Goal: Task Accomplishment & Management: Use online tool/utility

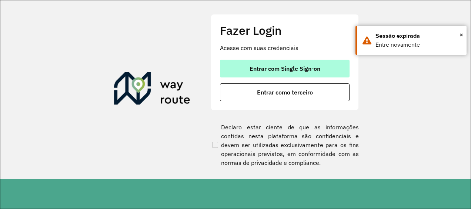
click at [283, 73] on button "Entrar com Single Sign-on" at bounding box center [285, 69] width 130 height 18
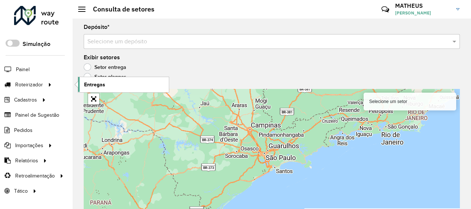
click at [110, 82] on link "Entregas" at bounding box center [123, 84] width 91 height 15
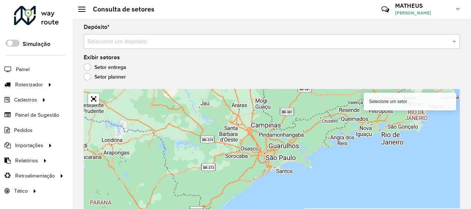
click at [149, 46] on input "text" at bounding box center [264, 41] width 354 height 9
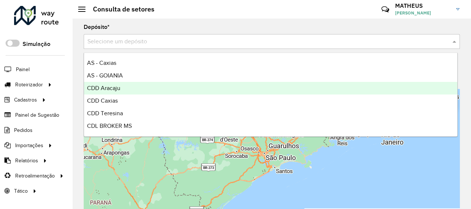
click at [122, 88] on div "CDD Aracaju" at bounding box center [270, 88] width 373 height 13
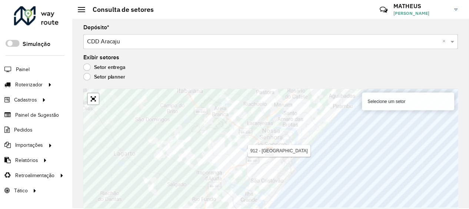
scroll to position [5, 0]
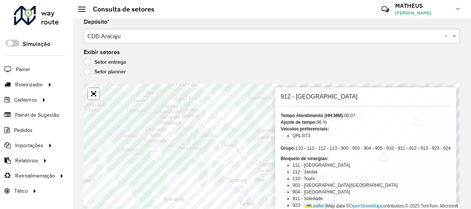
click at [323, 178] on li "113 - Touro" at bounding box center [371, 178] width 158 height 7
click at [200, 63] on div "Setor entrega" at bounding box center [272, 63] width 376 height 9
click at [15, 40] on span at bounding box center [13, 43] width 14 height 7
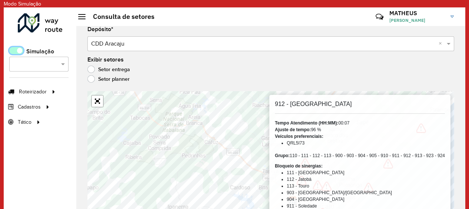
scroll to position [4, 2]
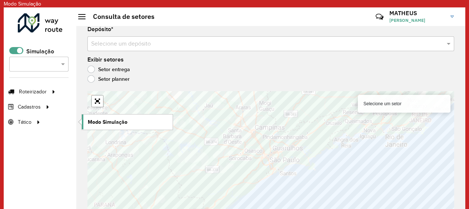
click at [115, 118] on span "Modo Simulação" at bounding box center [108, 122] width 40 height 8
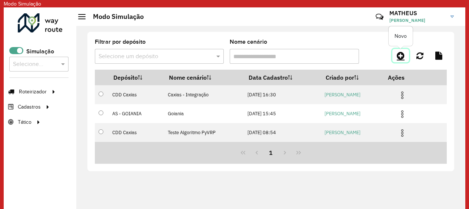
click at [402, 55] on icon at bounding box center [400, 55] width 8 height 9
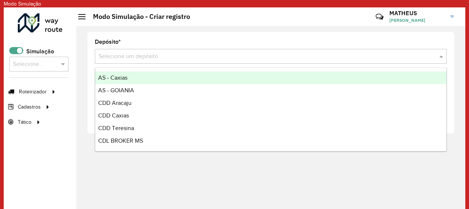
click at [184, 54] on input "text" at bounding box center [262, 56] width 329 height 9
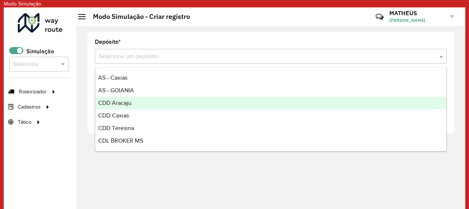
click at [129, 100] on span "CDD Aracaju" at bounding box center [114, 103] width 33 height 6
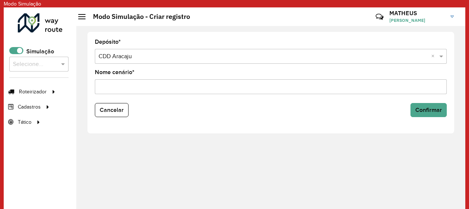
click at [289, 89] on input "Nome cenário *" at bounding box center [271, 86] width 352 height 15
type input "*******"
click at [423, 110] on span "Confirmar" at bounding box center [428, 110] width 27 height 6
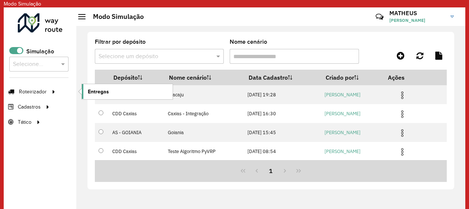
click at [107, 89] on span "Entregas" at bounding box center [98, 92] width 21 height 8
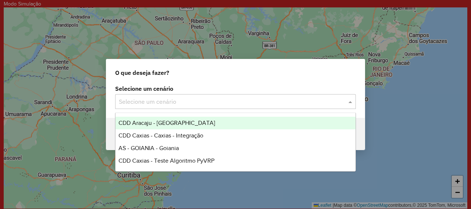
click at [228, 100] on input "text" at bounding box center [228, 101] width 218 height 9
click at [236, 121] on div "CDD Aracaju - [GEOGRAPHIC_DATA]" at bounding box center [234, 123] width 239 height 13
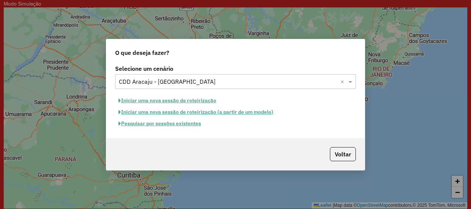
click at [167, 98] on button "Iniciar uma nova sessão de roteirização" at bounding box center [167, 100] width 104 height 11
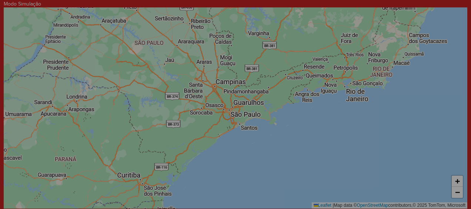
select select "*"
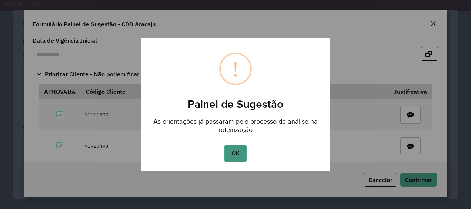
click at [232, 153] on button "OK" at bounding box center [235, 153] width 22 height 17
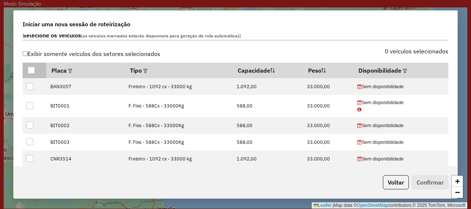
click at [31, 68] on div at bounding box center [31, 70] width 7 height 7
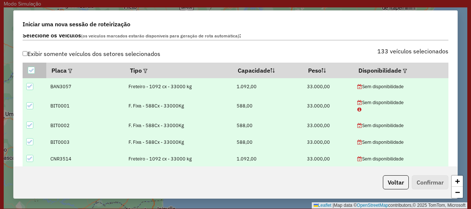
click at [31, 68] on icon at bounding box center [30, 70] width 5 height 5
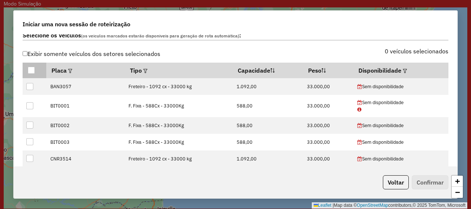
click at [31, 68] on div at bounding box center [31, 70] width 7 height 7
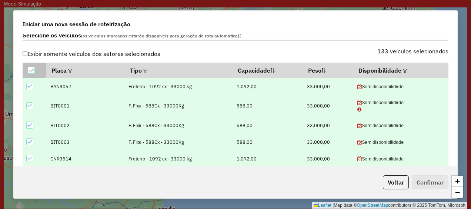
click at [31, 68] on icon at bounding box center [30, 70] width 5 height 5
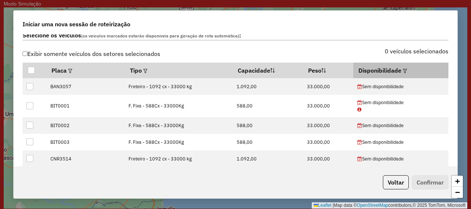
click at [403, 69] on em at bounding box center [405, 71] width 4 height 4
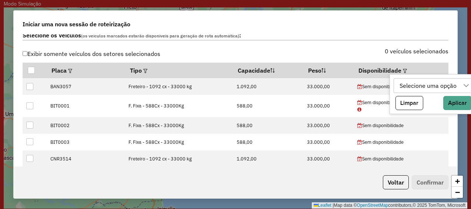
click at [411, 84] on div "Selecione uma opção" at bounding box center [428, 85] width 62 height 14
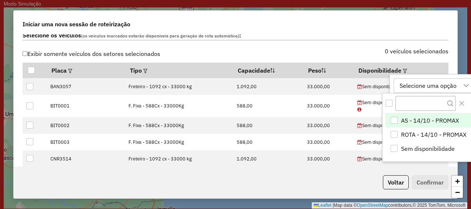
scroll to position [5, 33]
click at [393, 121] on div "AS - 14/10 - PROMAX" at bounding box center [393, 120] width 7 height 7
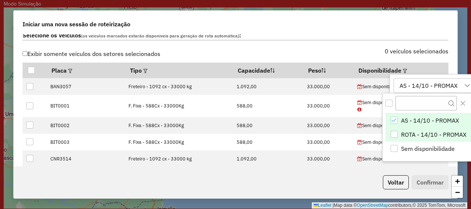
click at [393, 131] on div "ROTA - 14/10 - PROMAX" at bounding box center [393, 134] width 7 height 7
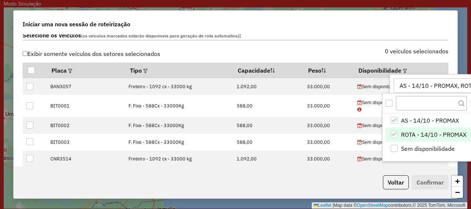
click at [359, 178] on div "Voltar Confirmar" at bounding box center [235, 182] width 443 height 32
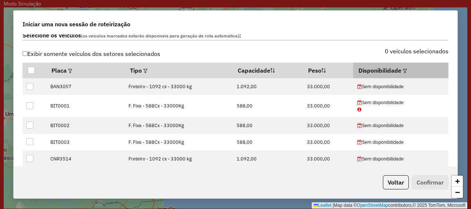
click at [403, 71] on em at bounding box center [405, 71] width 4 height 4
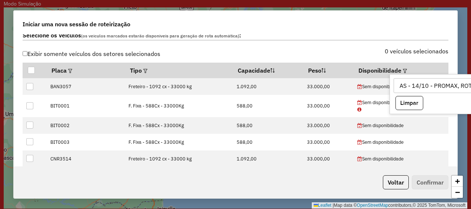
click at [453, 86] on div "AS - 14/10 - PROMAX, ROTA - 14/10 - PROMAX" at bounding box center [463, 85] width 132 height 14
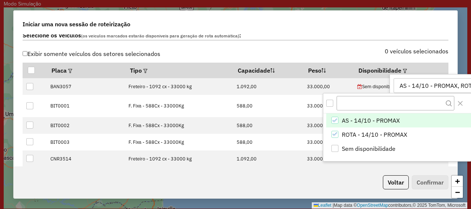
click at [355, 167] on div "Voltar Confirmar" at bounding box center [235, 182] width 443 height 32
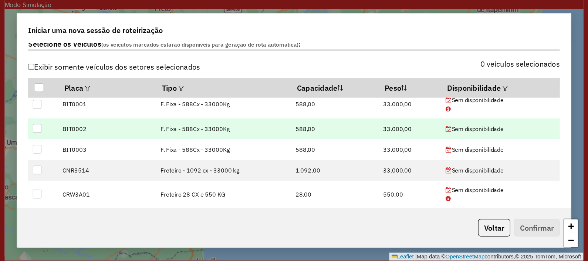
scroll to position [0, 0]
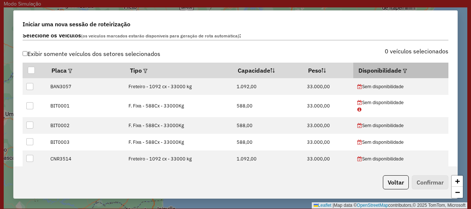
click at [403, 69] on em at bounding box center [405, 71] width 4 height 4
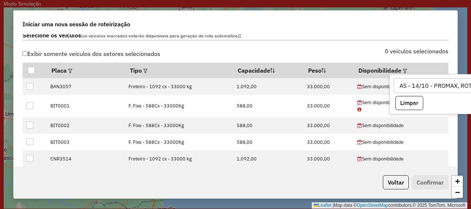
drag, startPoint x: 440, startPoint y: 75, endPoint x: 394, endPoint y: 88, distance: 48.0
click at [394, 88] on div "AS - 14/10 - PROMAX, ROTA - 14/10 - PROMAX Limpar Aplicar" at bounding box center [467, 94] width 157 height 40
click at [470, 103] on html "**********" at bounding box center [235, 104] width 471 height 209
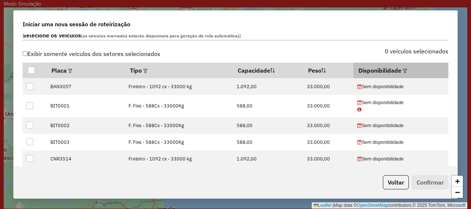
click at [403, 69] on em at bounding box center [405, 71] width 4 height 4
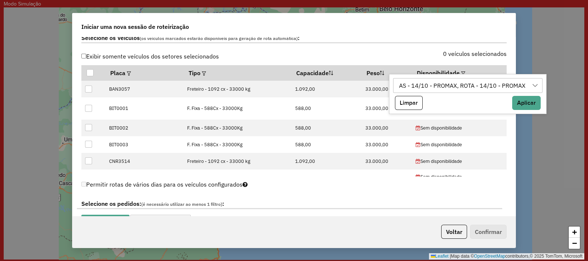
scroll to position [38, 0]
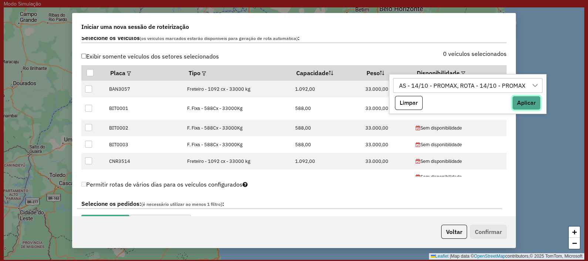
click at [470, 100] on button "Aplicar" at bounding box center [527, 103] width 28 height 14
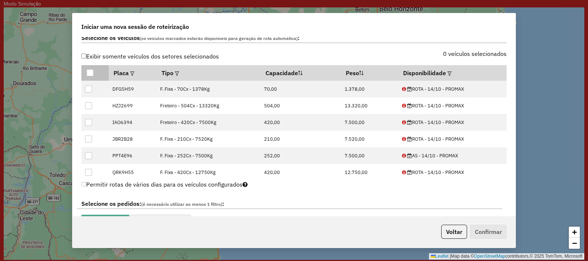
click at [88, 72] on div at bounding box center [90, 72] width 7 height 7
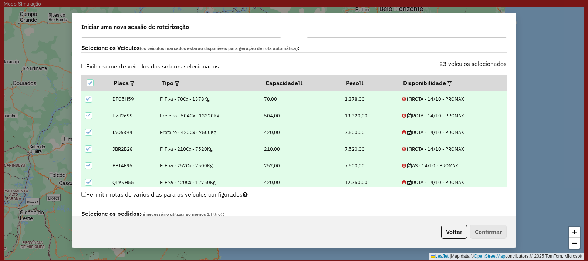
scroll to position [265, 0]
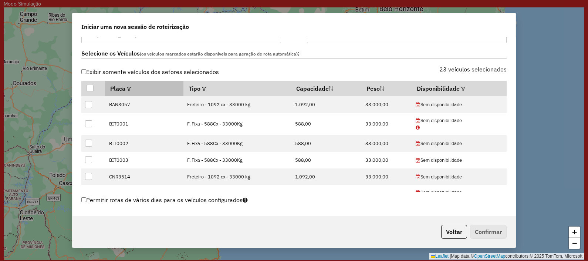
click at [124, 88] on th "Placa" at bounding box center [144, 89] width 78 height 16
click at [130, 87] on em at bounding box center [129, 89] width 4 height 4
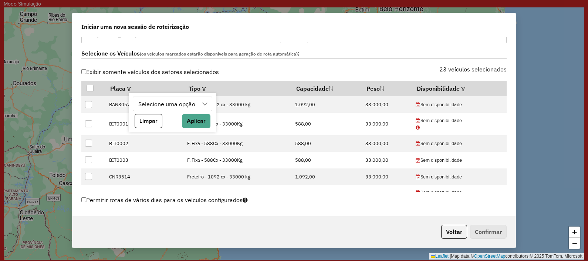
click at [208, 103] on div at bounding box center [205, 104] width 14 height 14
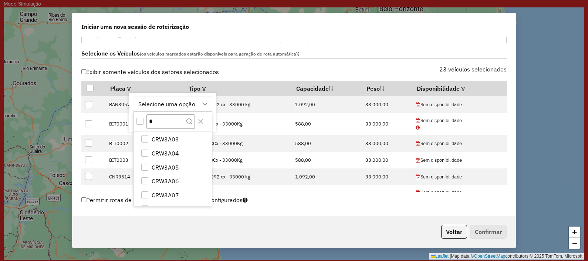
scroll to position [0, 0]
type input "***"
click at [141, 120] on div "All items unselected" at bounding box center [140, 121] width 7 height 7
click at [148, 138] on div "CRW3A01" at bounding box center [144, 138] width 7 height 7
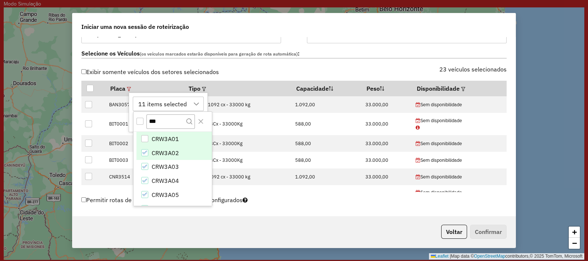
click at [147, 151] on icon "CRW3A02" at bounding box center [144, 152] width 5 height 3
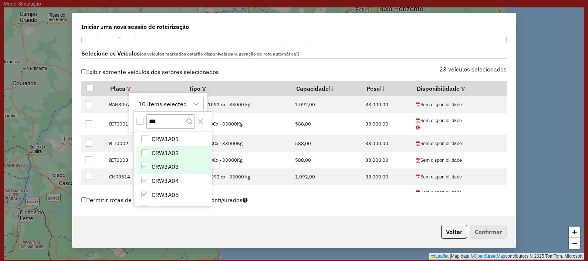
scroll to position [99, 0]
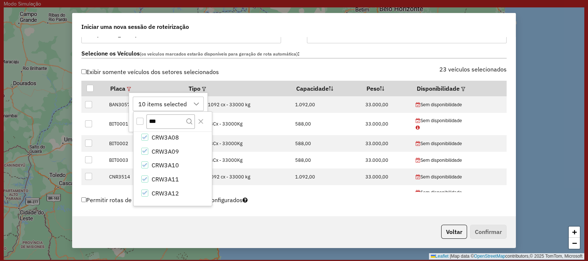
click at [241, 70] on div "Exibir somente veículos dos setores selecionados" at bounding box center [185, 74] width 217 height 14
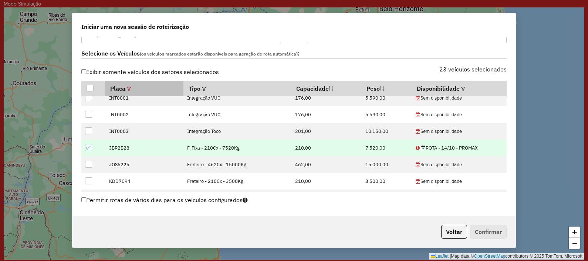
scroll to position [577, 0]
click at [131, 87] on em at bounding box center [129, 89] width 4 height 4
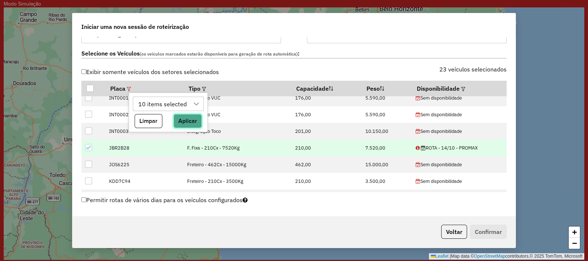
click at [182, 119] on button "Aplicar" at bounding box center [188, 121] width 28 height 14
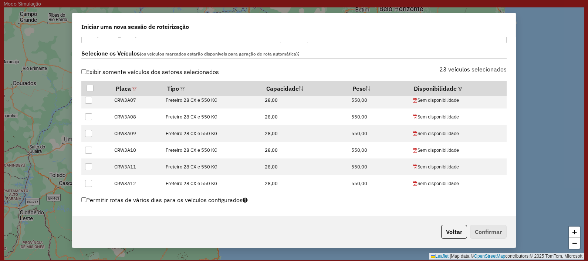
scroll to position [0, 0]
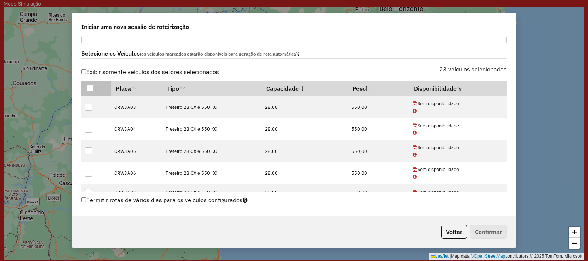
click at [88, 87] on div at bounding box center [90, 88] width 7 height 7
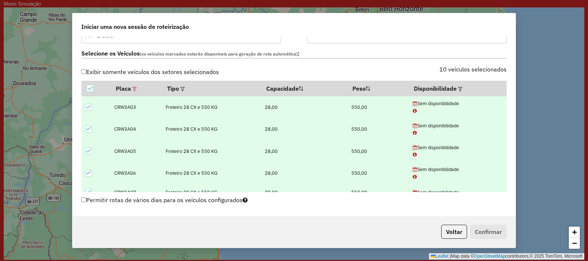
scroll to position [266, 0]
click at [459, 87] on em at bounding box center [461, 88] width 4 height 4
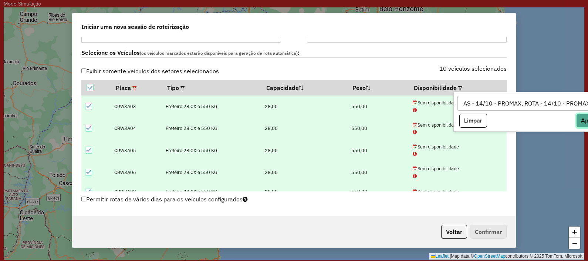
click at [470, 118] on button "Aplicar" at bounding box center [591, 121] width 28 height 14
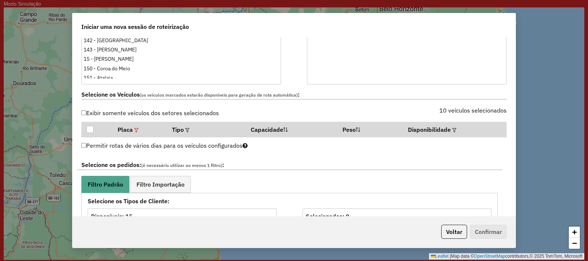
scroll to position [225, 0]
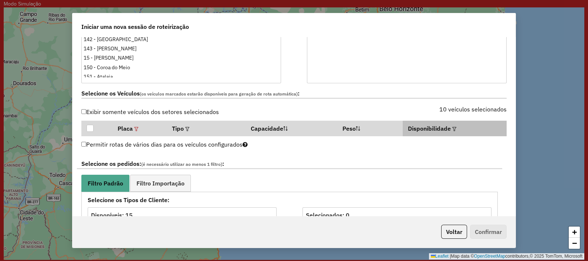
click at [453, 128] on em at bounding box center [455, 129] width 4 height 4
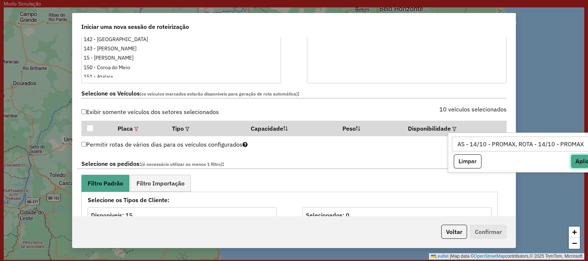
click at [470, 157] on button "Aplicar" at bounding box center [585, 161] width 28 height 14
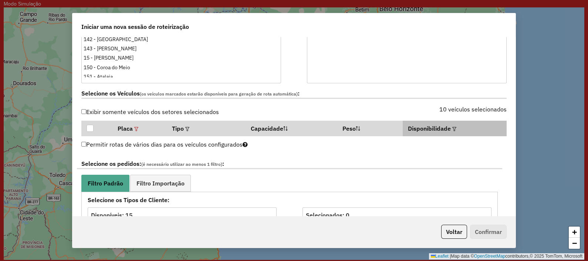
click at [453, 128] on em at bounding box center [455, 129] width 4 height 4
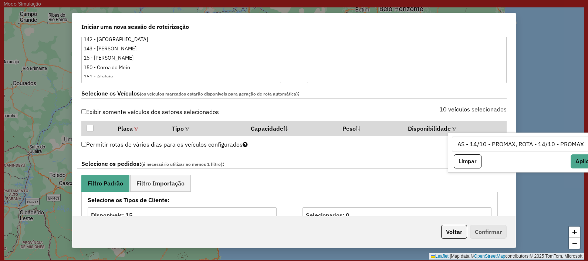
click at [470, 144] on div "AS - 14/10 - PROMAX, ROTA - 14/10 - PROMAX" at bounding box center [522, 144] width 132 height 14
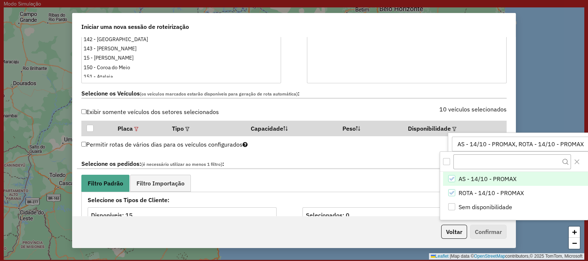
scroll to position [5, 34]
click at [453, 179] on icon "AS - 14/10 - PROMAX" at bounding box center [451, 178] width 5 height 5
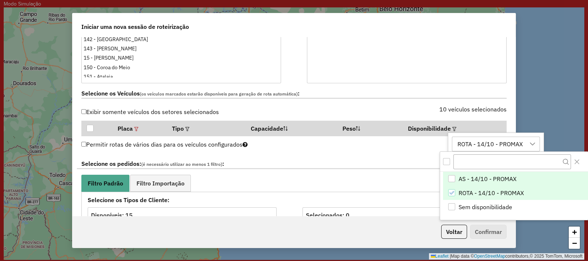
click at [453, 188] on li "ROTA - 14/10 - PROMAX" at bounding box center [515, 193] width 145 height 14
click at [450, 177] on div "AS - 14/10 - PROMAX" at bounding box center [452, 178] width 7 height 7
click at [452, 192] on div "ROTA - 14/10 - PROMAX" at bounding box center [452, 192] width 7 height 7
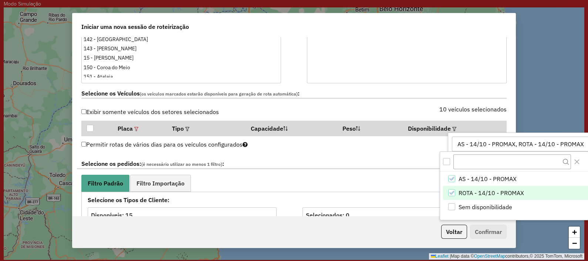
click at [450, 143] on div "AS - 14/10 - PROMAX, ROTA - 14/10 - PROMAX AS - 14/10 - PROMAX ROTA - 14/10 - P…" at bounding box center [526, 152] width 157 height 40
click at [470, 160] on icon "Close" at bounding box center [577, 162] width 6 height 6
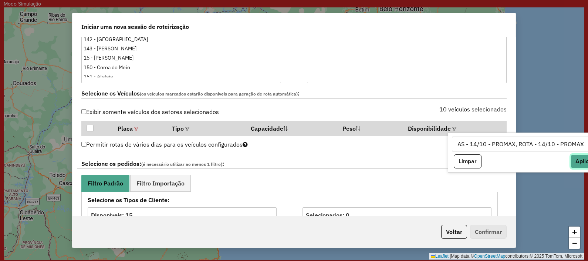
click at [470, 162] on button "Aplicar" at bounding box center [585, 161] width 28 height 14
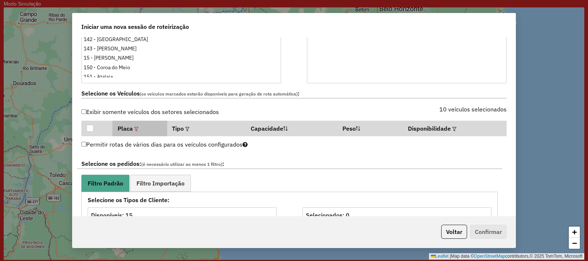
click at [135, 125] on div at bounding box center [136, 128] width 6 height 9
click at [137, 127] on em at bounding box center [136, 129] width 4 height 4
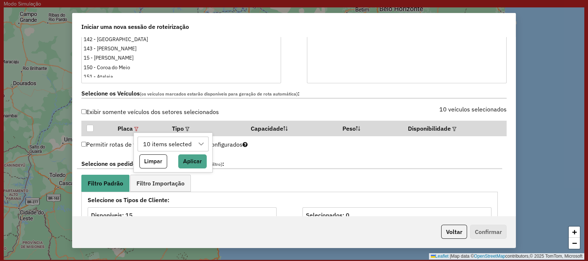
click at [202, 142] on icon at bounding box center [201, 144] width 6 height 6
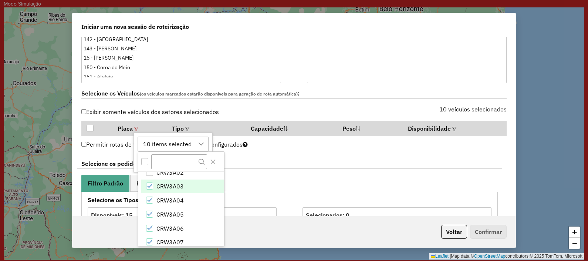
scroll to position [98, 0]
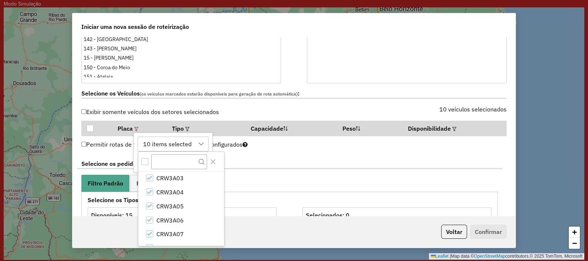
click at [86, 113] on label "Exibir somente veículos dos setores selecionados" at bounding box center [150, 112] width 138 height 14
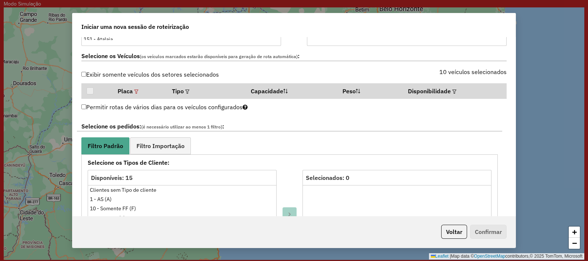
scroll to position [263, 0]
click at [138, 89] on em at bounding box center [136, 91] width 4 height 4
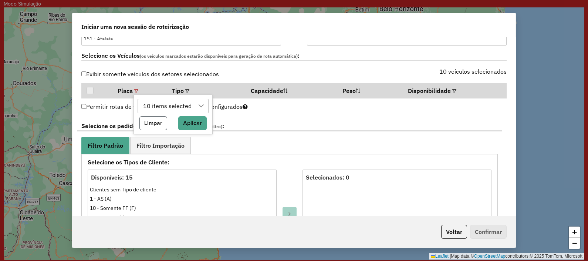
click at [154, 121] on button "Limpar" at bounding box center [154, 123] width 28 height 14
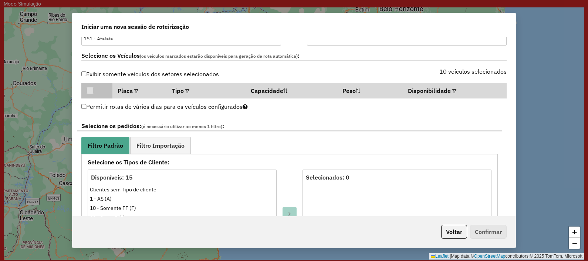
click at [89, 88] on p-tableheadercheckbox at bounding box center [97, 90] width 21 height 7
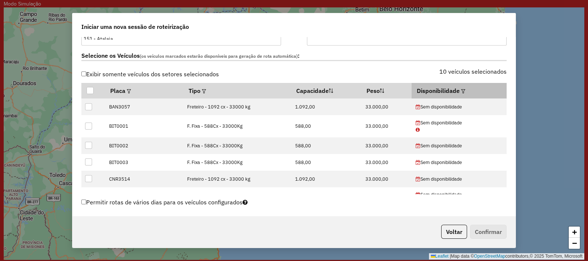
click at [462, 89] on em at bounding box center [464, 91] width 4 height 4
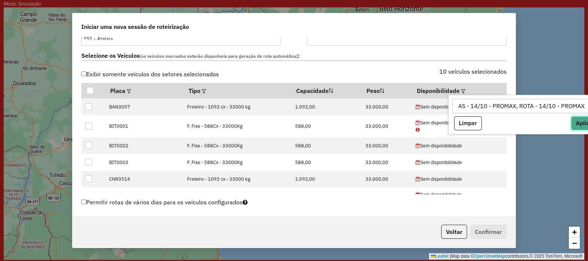
click at [470, 118] on button "Aplicar" at bounding box center [585, 123] width 28 height 14
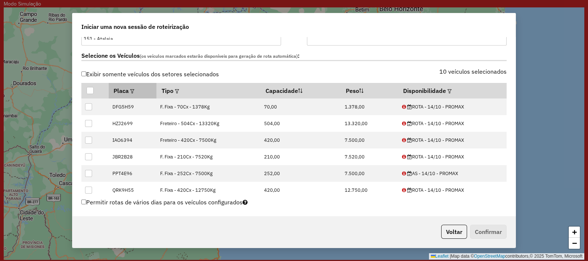
click at [132, 89] on em at bounding box center [132, 91] width 4 height 4
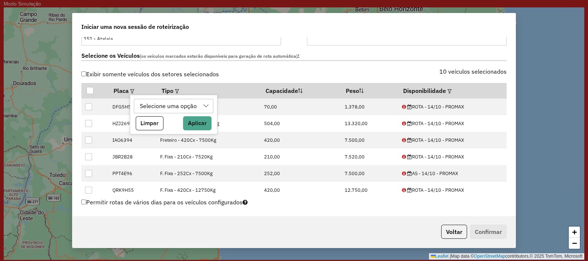
click at [208, 104] on icon at bounding box center [206, 106] width 6 height 6
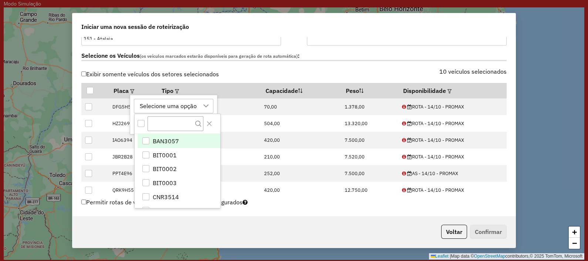
scroll to position [5, 34]
type input "**"
click at [252, 69] on div "Exibir somente veículos dos setores selecionados" at bounding box center [185, 76] width 217 height 14
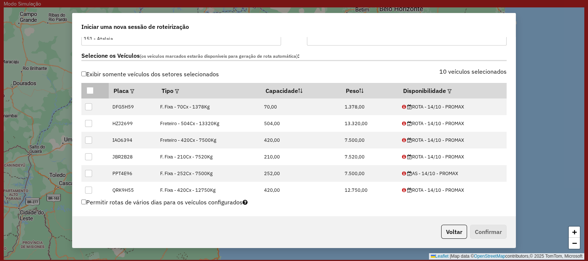
click at [88, 89] on div at bounding box center [90, 90] width 7 height 7
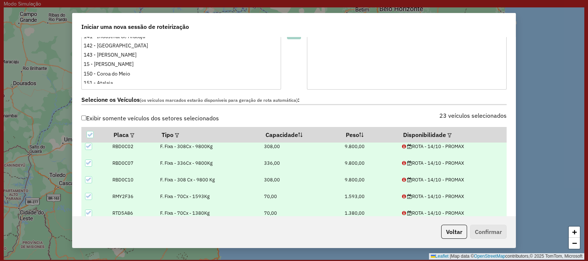
scroll to position [217, 0]
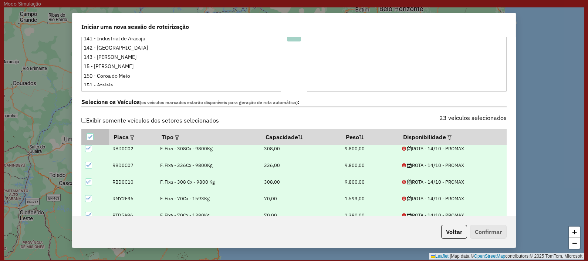
click at [89, 137] on icon at bounding box center [90, 136] width 5 height 3
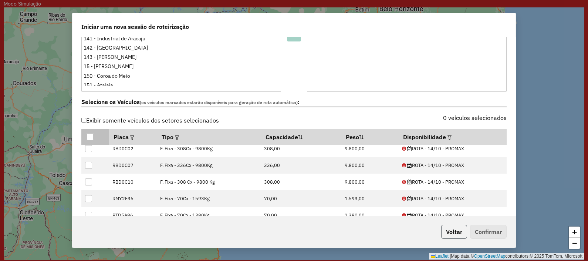
click at [453, 208] on button "Voltar" at bounding box center [455, 232] width 26 height 14
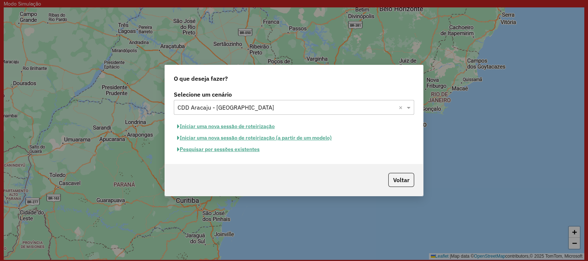
click at [218, 125] on button "Iniciar uma nova sessão de roteirização" at bounding box center [226, 126] width 104 height 11
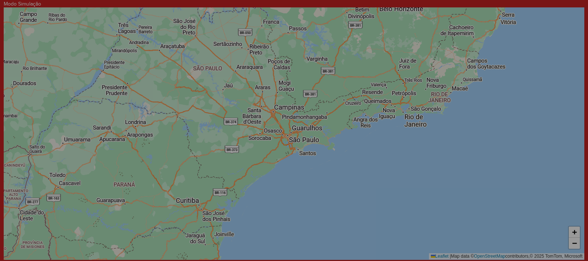
select select "*"
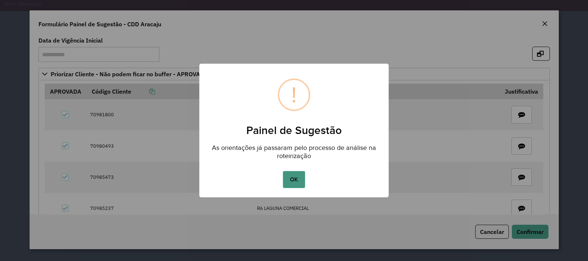
click at [297, 176] on button "OK" at bounding box center [294, 179] width 22 height 17
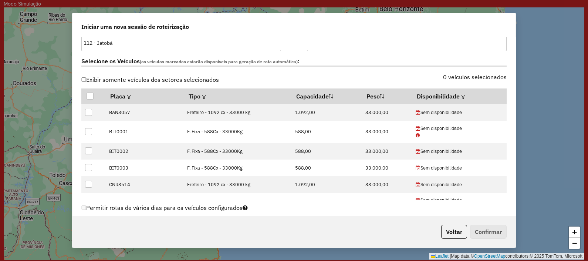
scroll to position [261, 0]
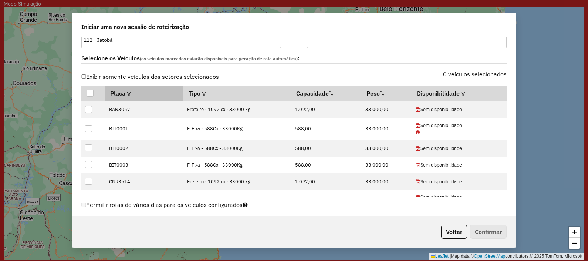
click at [131, 92] on em at bounding box center [129, 94] width 4 height 4
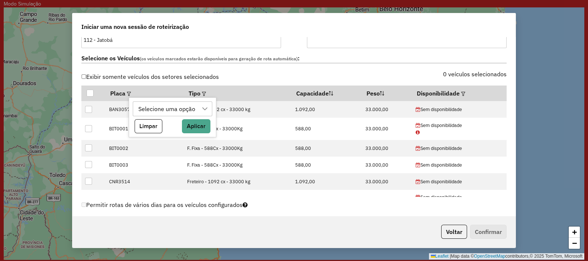
click at [202, 110] on icon at bounding box center [205, 109] width 6 height 6
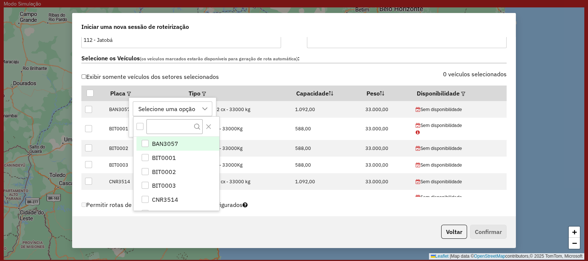
scroll to position [5, 34]
type input "***"
click at [140, 125] on div "All items unselected" at bounding box center [140, 126] width 7 height 7
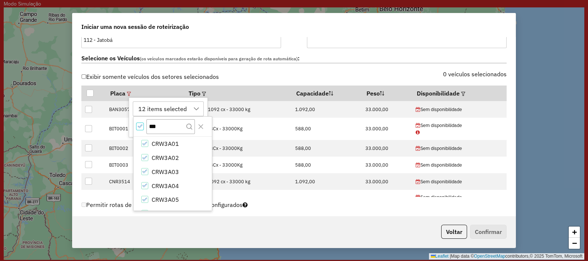
scroll to position [4, 2]
click at [147, 144] on div "CRW3A01" at bounding box center [144, 143] width 7 height 7
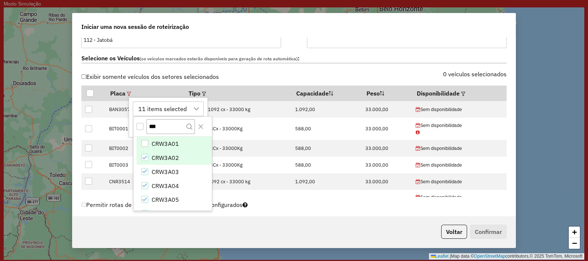
click at [146, 155] on icon "CRW3A02" at bounding box center [144, 157] width 5 height 5
click at [130, 120] on div "10 items selected *** CRW3A01 CRW3A02 CRW3A03 CRW3A04 CRW3A05 CRW3A06 CRW3A07 C…" at bounding box center [168, 117] width 79 height 40
click at [202, 126] on icon "Close" at bounding box center [201, 127] width 6 height 6
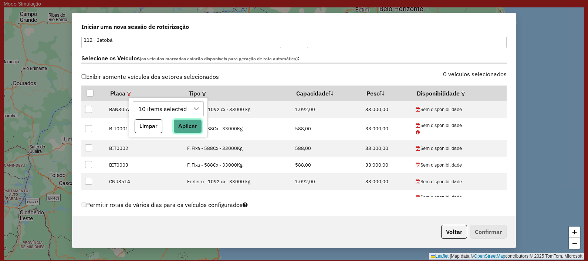
click at [186, 125] on button "Aplicar" at bounding box center [188, 126] width 28 height 14
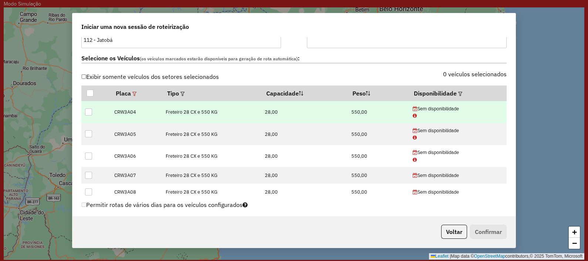
scroll to position [0, 0]
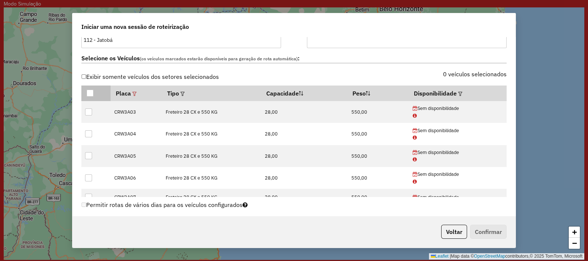
click at [86, 90] on th at bounding box center [95, 93] width 29 height 16
click at [90, 91] on div at bounding box center [90, 93] width 7 height 7
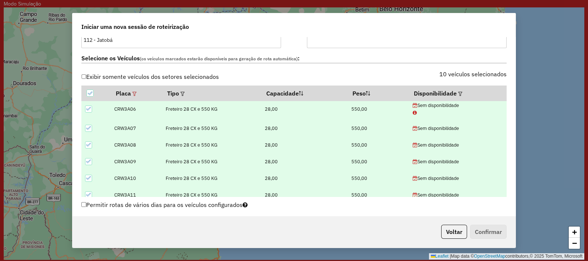
scroll to position [92, 0]
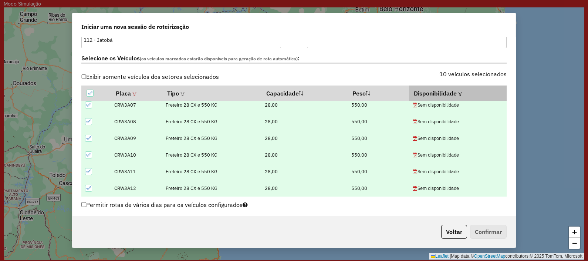
click at [459, 93] on em at bounding box center [461, 94] width 4 height 4
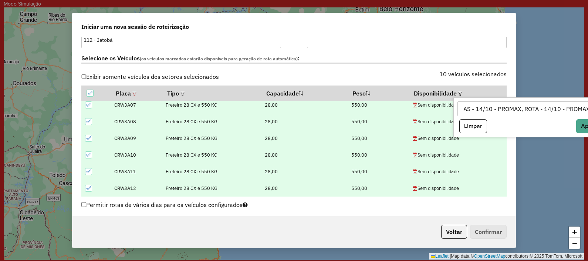
click at [470, 110] on div "AS - 14/10 - PROMAX, ROTA - 14/10 - PROMAX" at bounding box center [527, 109] width 132 height 14
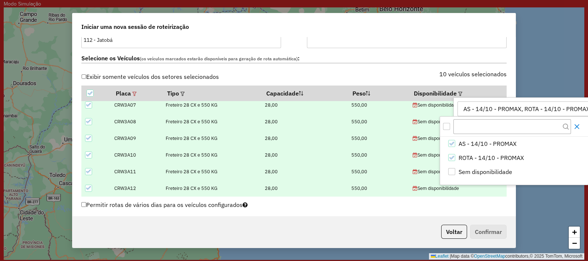
click at [470, 126] on icon "Close" at bounding box center [577, 127] width 6 height 6
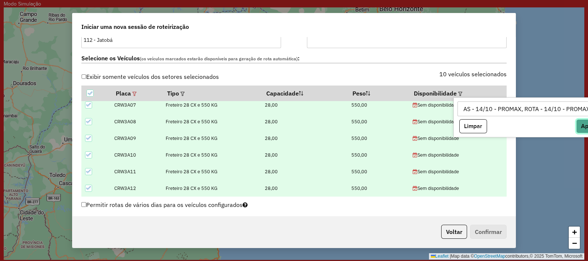
click at [470, 127] on button "Aplicar" at bounding box center [591, 126] width 28 height 14
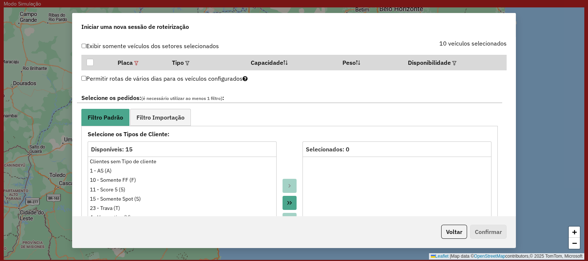
scroll to position [296, 0]
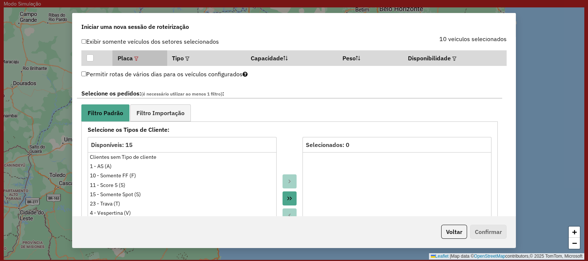
click at [137, 57] on em at bounding box center [136, 59] width 4 height 4
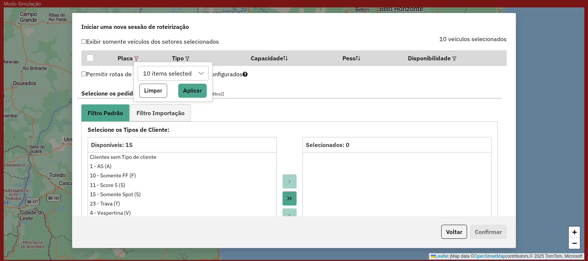
click at [152, 91] on button "Limpar" at bounding box center [154, 91] width 28 height 14
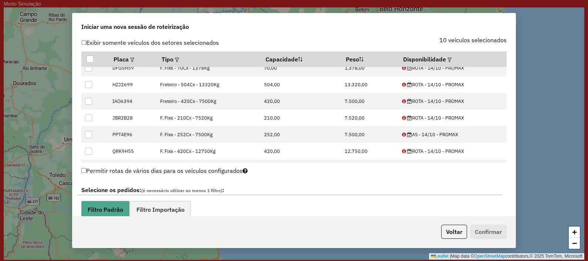
scroll to position [0, 0]
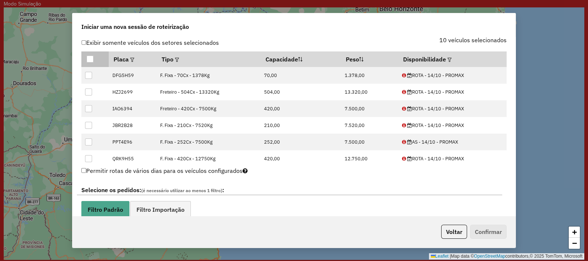
click at [88, 58] on div at bounding box center [90, 59] width 7 height 7
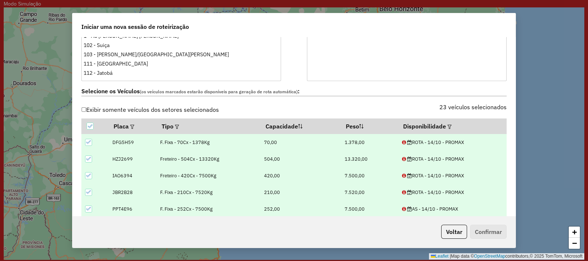
scroll to position [226, 0]
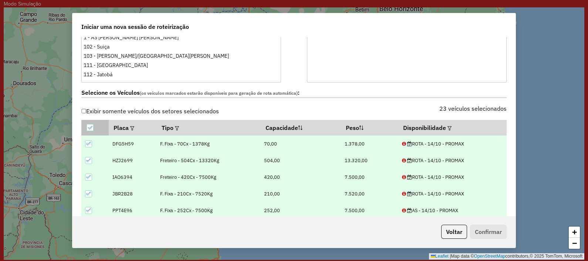
click at [90, 125] on icon at bounding box center [89, 127] width 5 height 5
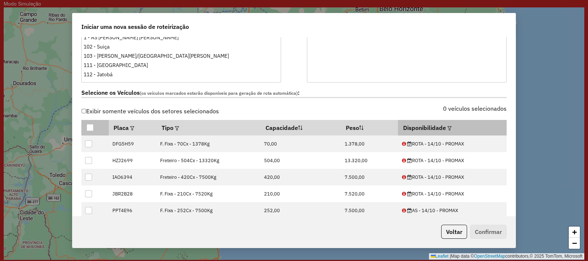
click at [450, 128] on th "Disponibilidade" at bounding box center [452, 128] width 108 height 16
click at [448, 126] on em at bounding box center [450, 128] width 4 height 4
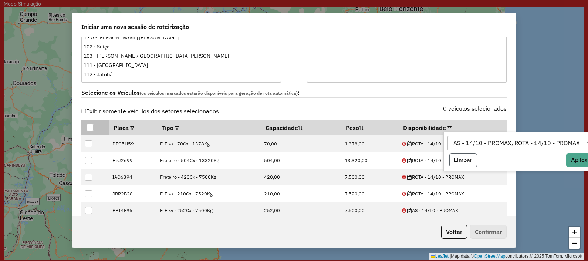
click at [470, 158] on button "Limpar" at bounding box center [464, 160] width 28 height 14
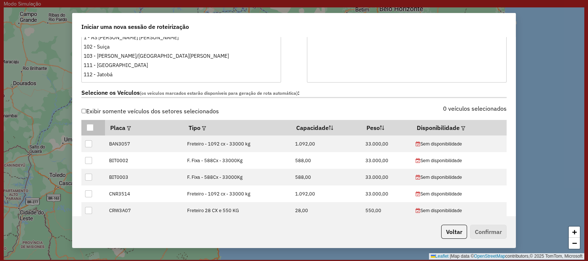
click at [249, 108] on div "Exibir somente veículos dos setores selecionados" at bounding box center [185, 113] width 217 height 14
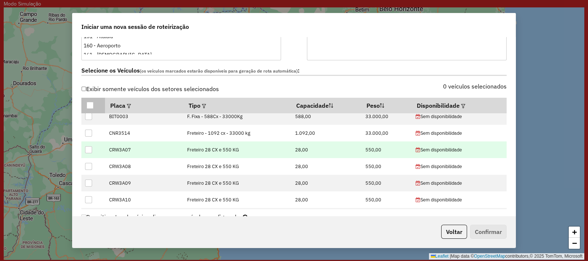
scroll to position [0, 0]
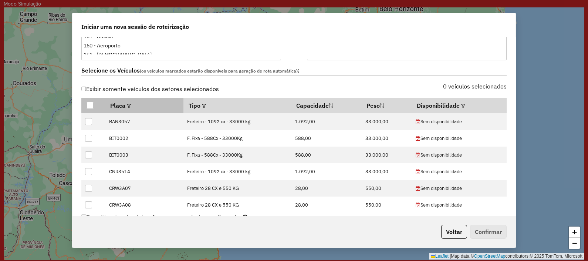
click at [131, 104] on em at bounding box center [129, 106] width 4 height 4
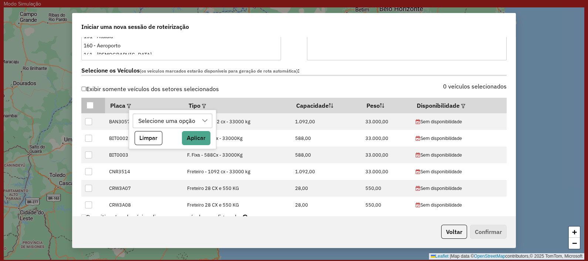
click at [207, 120] on icon at bounding box center [205, 121] width 6 height 6
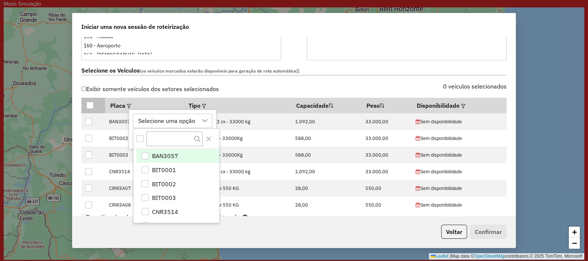
scroll to position [5, 34]
type input "***"
click at [138, 137] on div "All items unselected" at bounding box center [140, 138] width 7 height 7
click at [146, 157] on icon "CRW3A01" at bounding box center [144, 155] width 5 height 5
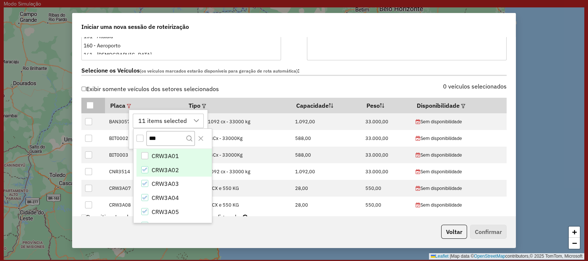
click at [145, 170] on icon "CRW3A02" at bounding box center [144, 169] width 5 height 5
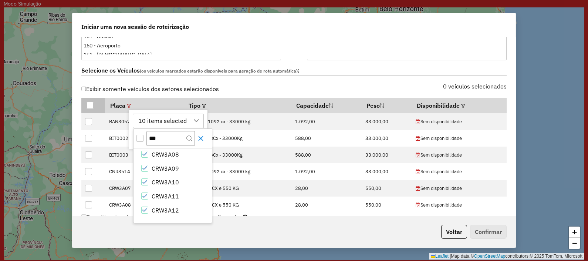
click at [202, 138] on icon "Close" at bounding box center [201, 138] width 6 height 6
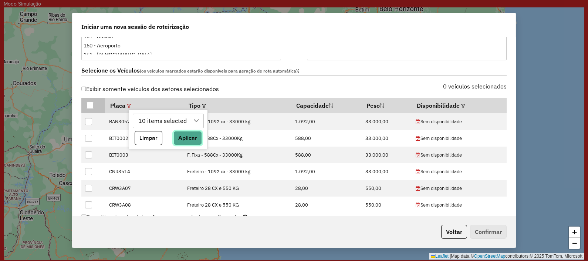
click at [182, 137] on button "Aplicar" at bounding box center [188, 138] width 28 height 14
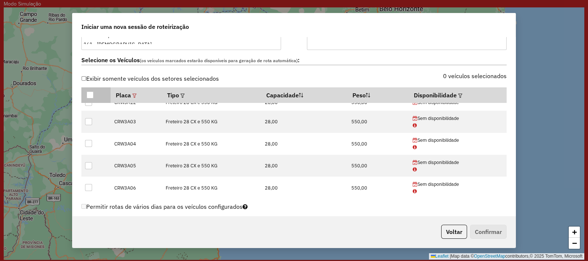
scroll to position [259, 0]
click at [89, 93] on div at bounding box center [90, 94] width 7 height 7
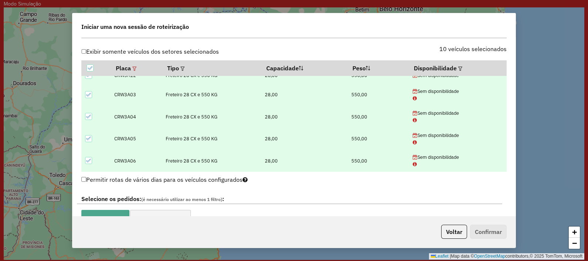
scroll to position [286, 0]
click at [459, 67] on em at bounding box center [461, 68] width 4 height 4
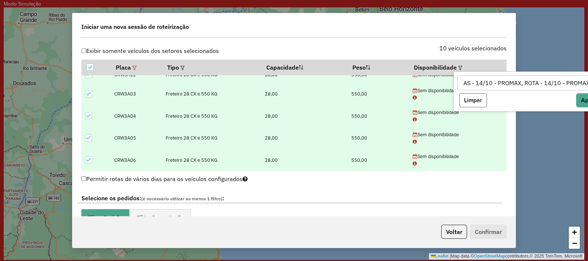
click at [470, 105] on button "Limpar" at bounding box center [474, 100] width 28 height 14
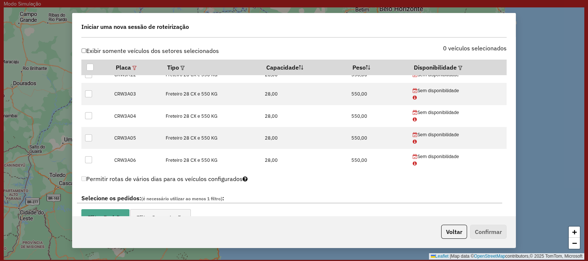
scroll to position [0, 0]
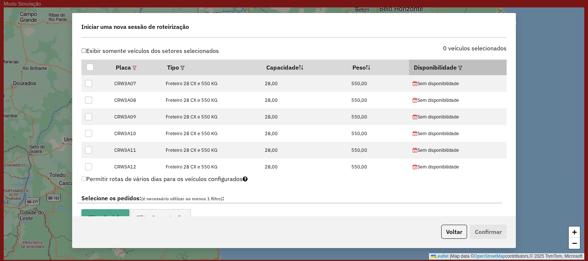
click at [459, 66] on em at bounding box center [461, 68] width 4 height 4
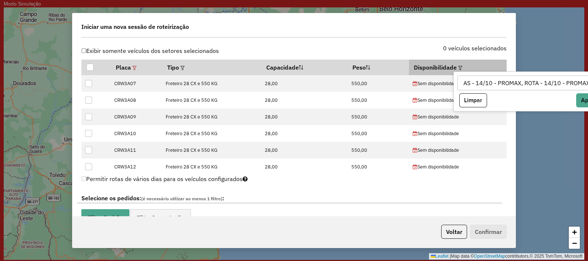
click at [427, 66] on th "Disponibilidade" at bounding box center [458, 68] width 98 height 16
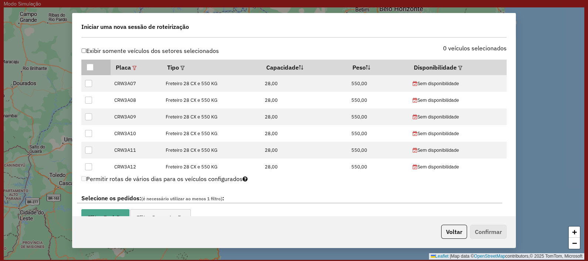
click at [88, 66] on div at bounding box center [90, 67] width 7 height 7
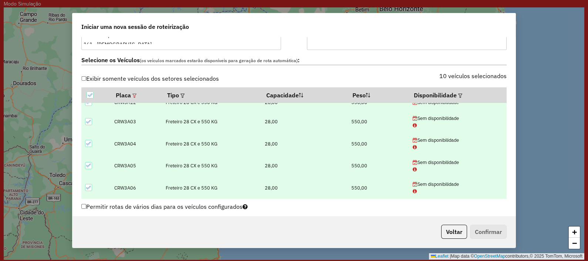
scroll to position [258, 0]
click at [459, 95] on em at bounding box center [461, 96] width 4 height 4
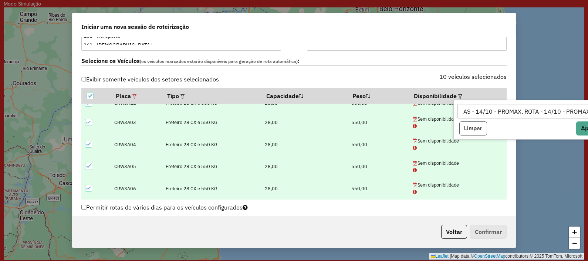
click at [470, 127] on button "Limpar" at bounding box center [474, 128] width 28 height 14
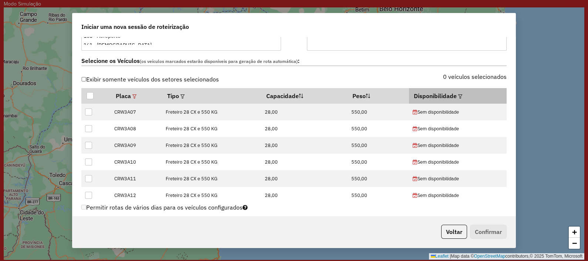
click at [459, 92] on div at bounding box center [460, 95] width 6 height 9
click at [459, 95] on em at bounding box center [461, 96] width 4 height 4
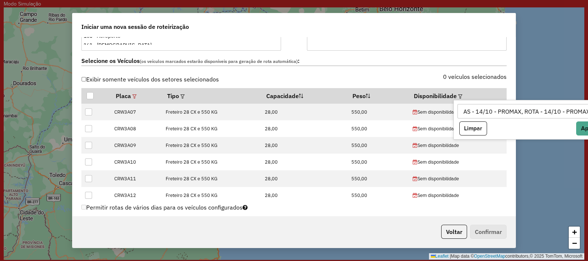
click at [470, 117] on div "AS - 14/10 - PROMAX, ROTA - 14/10 - PROMAX" at bounding box center [527, 111] width 132 height 14
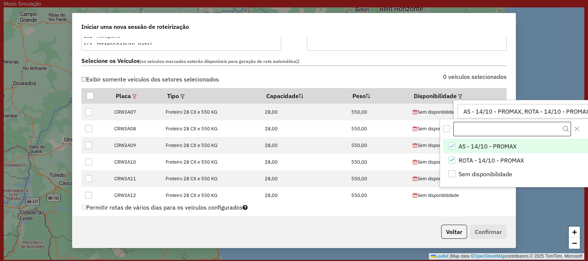
scroll to position [5, 34]
click at [470, 128] on input "text" at bounding box center [513, 129] width 118 height 15
click at [452, 144] on icon "AS - 14/10 - PROMAX" at bounding box center [451, 146] width 5 height 5
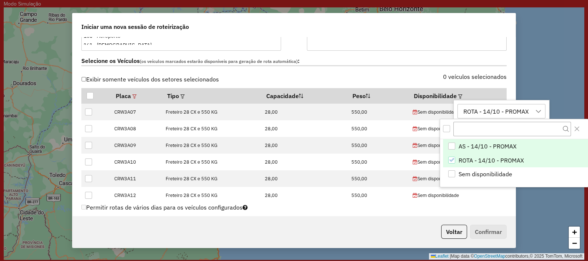
click at [450, 161] on icon "ROTA - 14/10 - PROMAX" at bounding box center [451, 159] width 5 height 5
click at [470, 127] on icon "Close" at bounding box center [577, 129] width 6 height 6
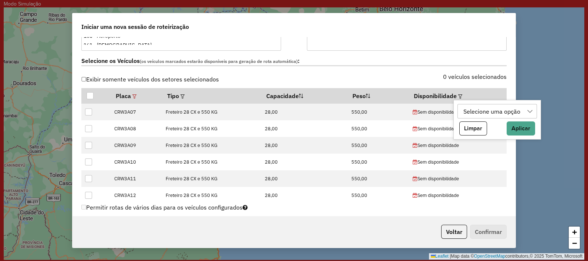
click at [381, 70] on div "Selecione os Veículos (os veículos marcados estarão disponíveis para geração de…" at bounding box center [294, 62] width 434 height 23
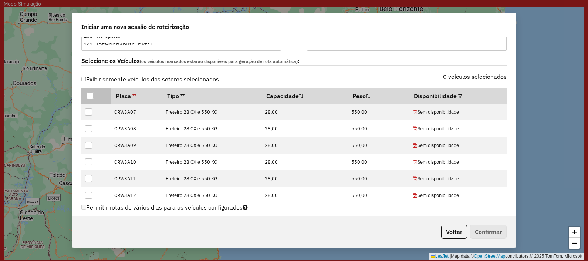
click at [90, 96] on div at bounding box center [90, 95] width 7 height 7
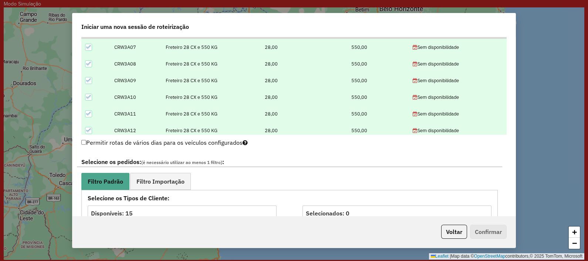
scroll to position [273, 0]
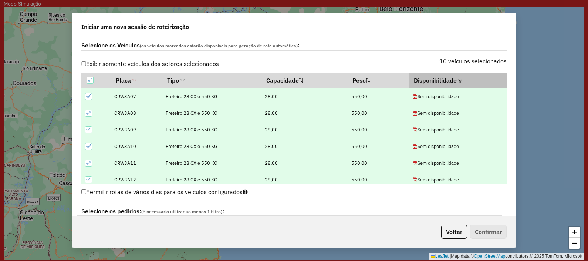
click at [457, 79] on div at bounding box center [460, 80] width 6 height 9
click at [459, 79] on em at bounding box center [461, 81] width 4 height 4
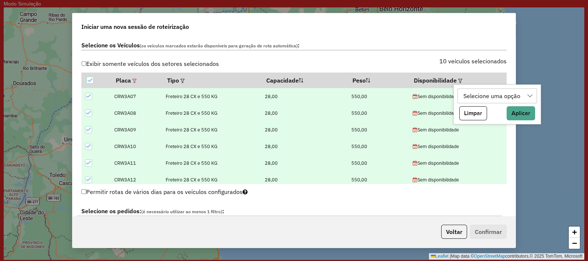
click at [470, 97] on icon at bounding box center [530, 96] width 6 height 6
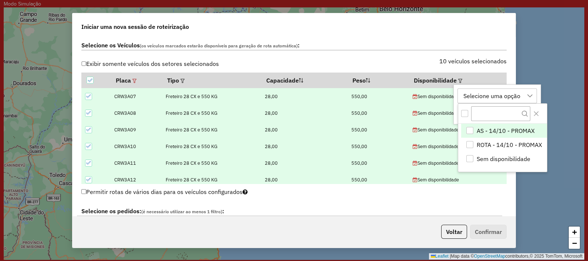
scroll to position [5, 34]
click at [467, 128] on div "AS - 14/10 - PROMAX" at bounding box center [470, 130] width 7 height 7
click at [470, 141] on div "ROTA - 14/10 - PROMAX" at bounding box center [470, 144] width 7 height 7
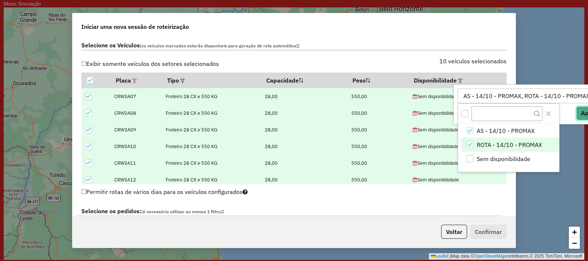
click at [470, 113] on button "Aplicar" at bounding box center [591, 113] width 28 height 14
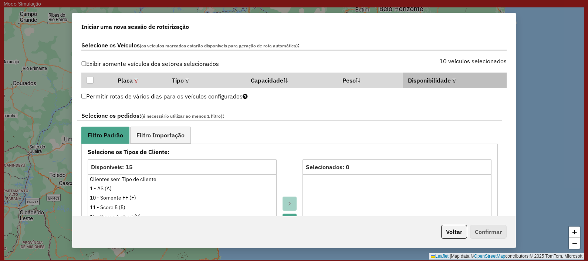
click at [453, 79] on em at bounding box center [455, 81] width 4 height 4
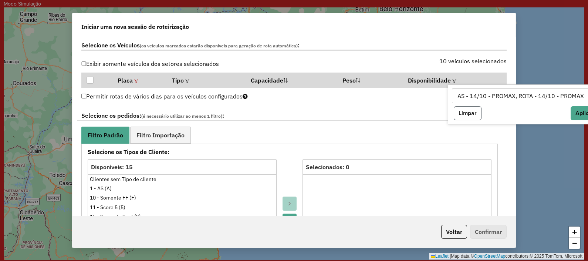
click at [467, 113] on button "Limpar" at bounding box center [468, 113] width 28 height 14
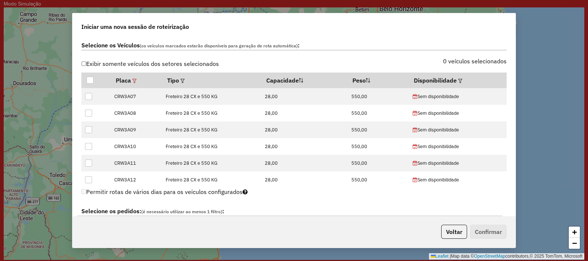
click at [228, 58] on div "Exibir somente veículos dos setores selecionados" at bounding box center [185, 65] width 217 height 14
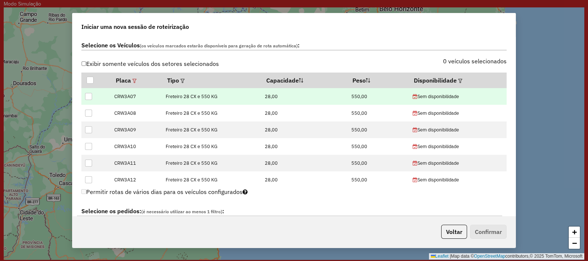
click at [87, 99] on td at bounding box center [95, 96] width 29 height 17
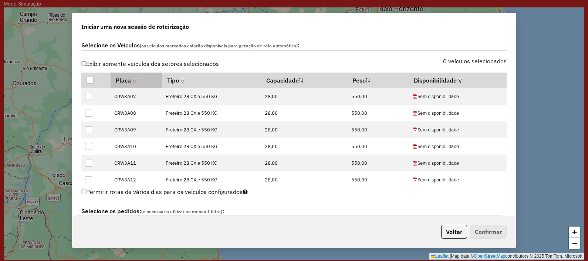
click at [137, 79] on em at bounding box center [134, 81] width 4 height 4
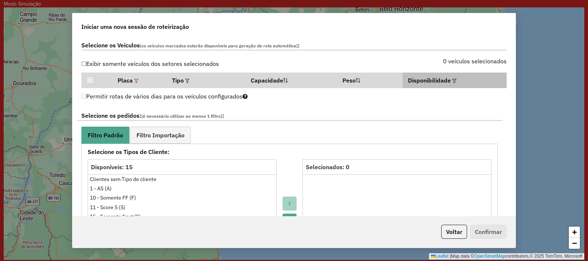
click at [453, 81] on em at bounding box center [455, 81] width 4 height 4
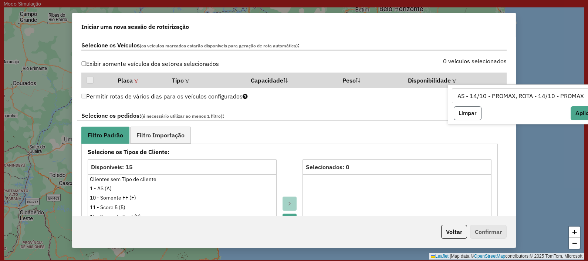
click at [470, 115] on button "Limpar" at bounding box center [468, 113] width 28 height 14
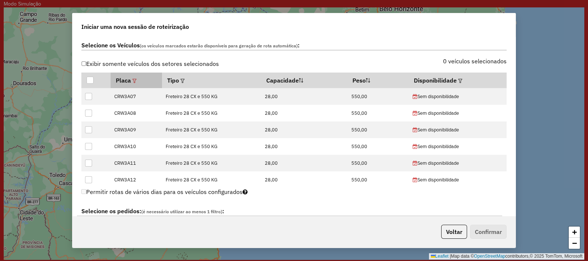
click at [134, 79] on em at bounding box center [134, 81] width 4 height 4
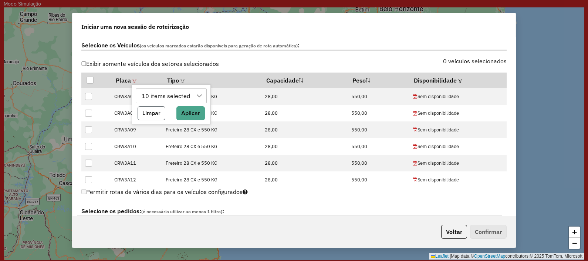
click at [152, 110] on button "Limpar" at bounding box center [152, 113] width 28 height 14
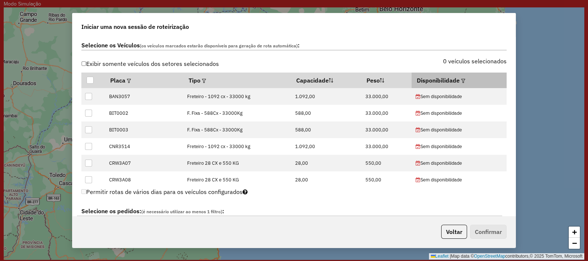
click at [462, 80] on em at bounding box center [464, 81] width 4 height 4
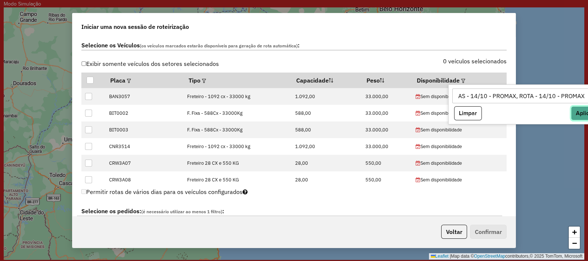
click at [470, 112] on button "Aplicar" at bounding box center [585, 113] width 28 height 14
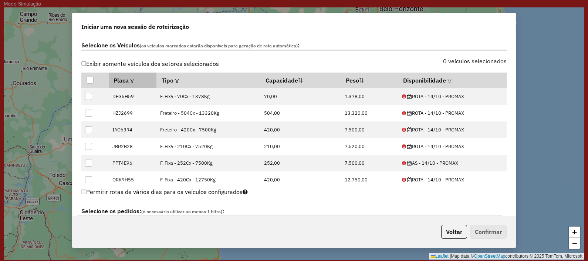
click at [134, 81] on em at bounding box center [132, 81] width 4 height 4
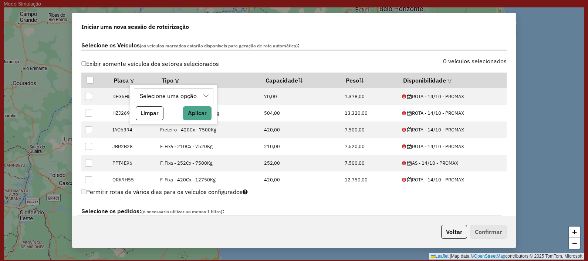
click at [165, 93] on div "Selecione uma opção" at bounding box center [168, 96] width 62 height 14
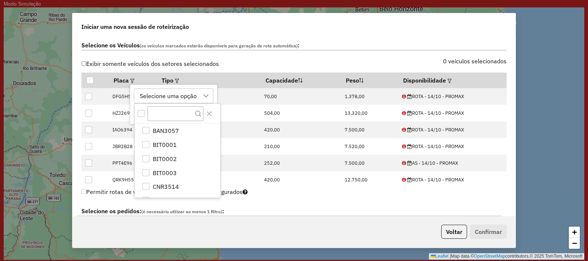
click at [241, 64] on div "Exibir somente veículos dos setores selecionados" at bounding box center [185, 65] width 217 height 14
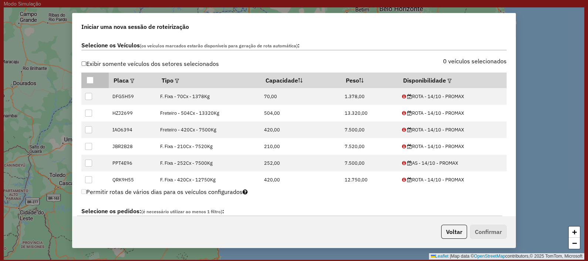
click at [89, 80] on div at bounding box center [90, 80] width 7 height 7
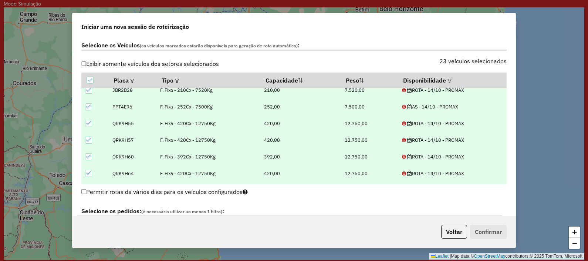
scroll to position [53, 0]
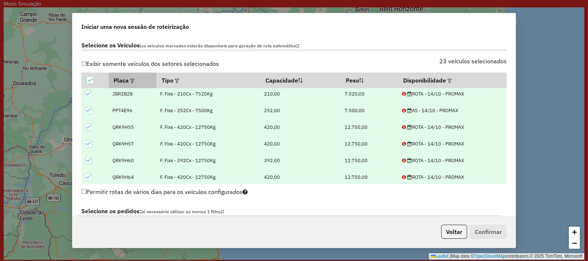
click at [133, 81] on em at bounding box center [132, 81] width 4 height 4
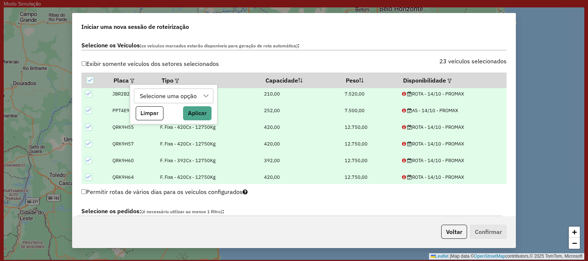
click at [160, 94] on div "Selecione uma opção" at bounding box center [168, 96] width 62 height 14
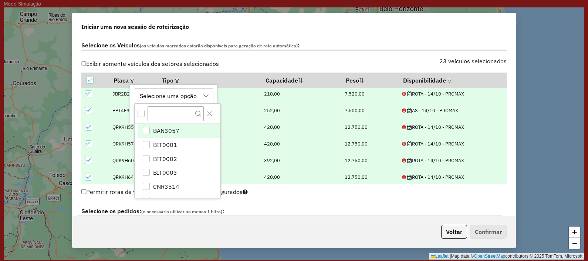
scroll to position [5, 34]
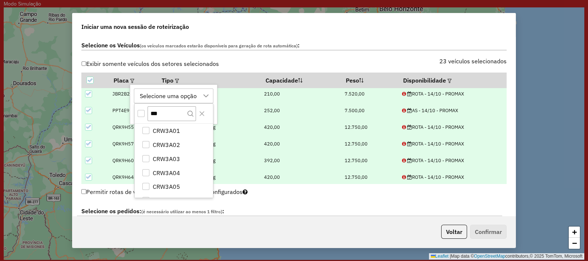
type input "***"
click at [139, 113] on div "All items unselected" at bounding box center [141, 113] width 7 height 7
click at [146, 145] on icon "CRW3A02" at bounding box center [146, 144] width 5 height 3
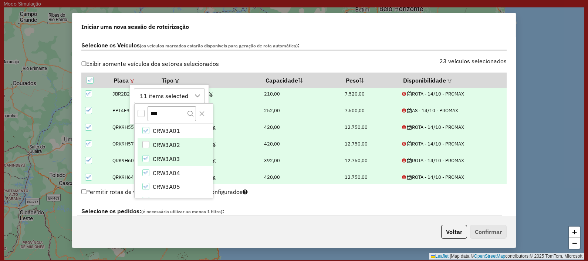
click at [146, 153] on li "CRW3A03" at bounding box center [175, 159] width 75 height 14
click at [204, 113] on icon "Close" at bounding box center [202, 114] width 6 height 6
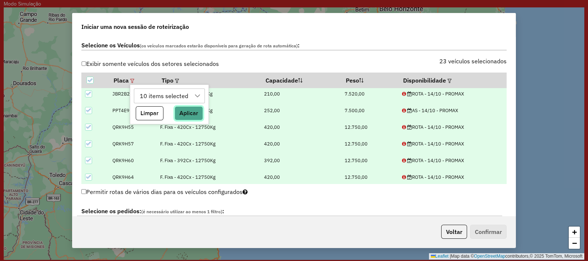
click at [187, 116] on button "Aplicar" at bounding box center [189, 113] width 28 height 14
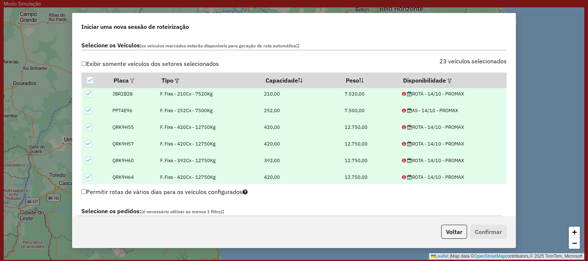
scroll to position [0, 0]
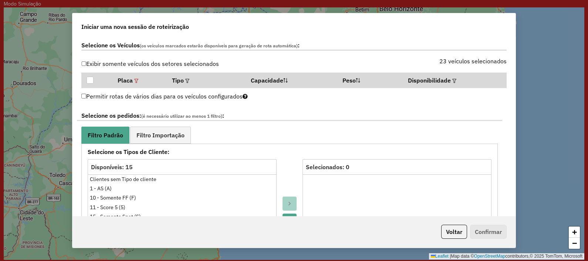
click at [80, 61] on div "Exibir somente veículos dos setores selecionados" at bounding box center [185, 65] width 217 height 14
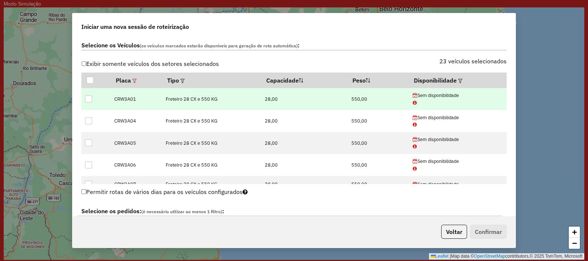
click at [88, 96] on div at bounding box center [88, 98] width 7 height 7
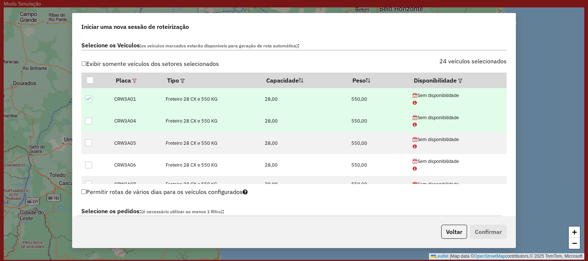
click at [89, 122] on div at bounding box center [88, 120] width 7 height 7
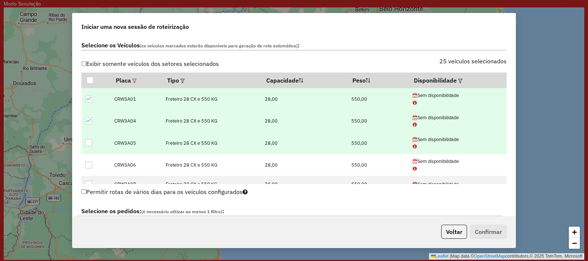
click at [89, 139] on div at bounding box center [88, 142] width 7 height 7
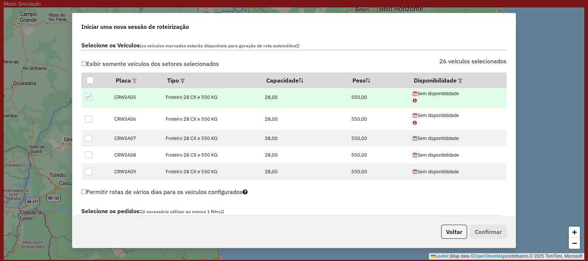
scroll to position [47, 0]
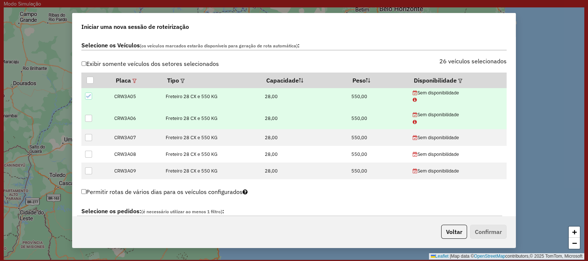
click at [90, 117] on div at bounding box center [88, 118] width 7 height 7
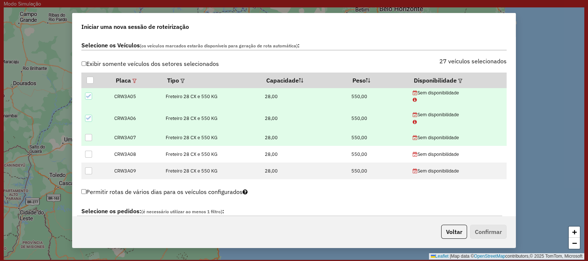
click at [88, 141] on td at bounding box center [95, 137] width 29 height 17
click at [88, 134] on div at bounding box center [88, 137] width 7 height 7
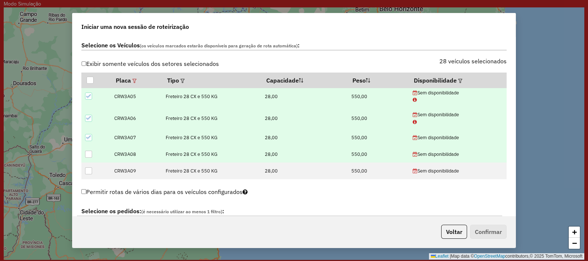
click at [87, 157] on td at bounding box center [95, 154] width 29 height 17
click at [87, 151] on div at bounding box center [88, 154] width 7 height 7
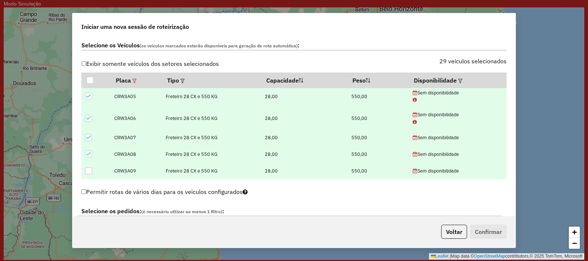
click at [87, 168] on div at bounding box center [88, 170] width 7 height 7
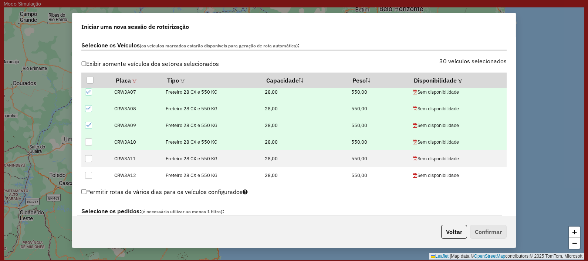
click at [88, 142] on div at bounding box center [88, 141] width 7 height 7
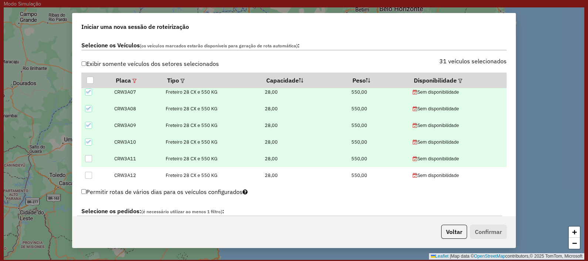
click at [87, 157] on div at bounding box center [88, 158] width 7 height 7
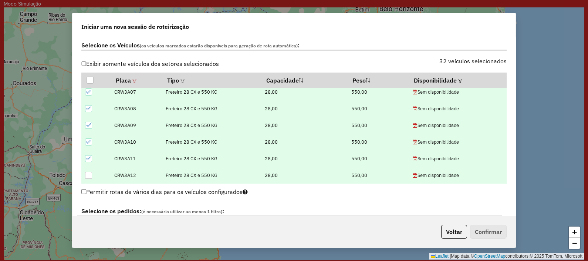
click at [87, 172] on div at bounding box center [88, 175] width 7 height 7
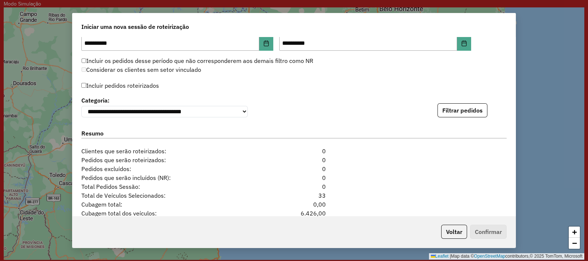
scroll to position [766, 0]
click at [445, 112] on button "Filtrar pedidos" at bounding box center [463, 110] width 50 height 14
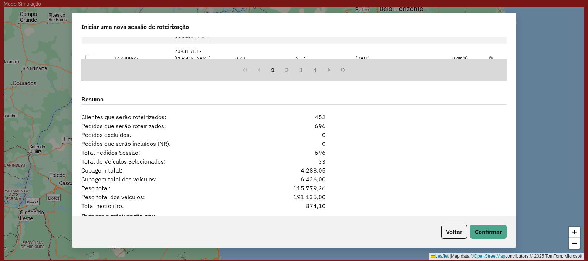
scroll to position [980, 0]
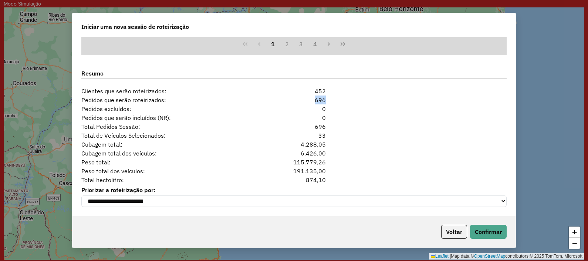
drag, startPoint x: 313, startPoint y: 97, endPoint x: 330, endPoint y: 94, distance: 17.5
click at [330, 95] on div "Pedidos que serão roteirizados: 696" at bounding box center [294, 99] width 434 height 9
drag, startPoint x: 330, startPoint y: 94, endPoint x: 335, endPoint y: 102, distance: 8.6
click at [335, 102] on div "Pedidos que serão roteirizados: 696" at bounding box center [294, 99] width 434 height 9
drag, startPoint x: 301, startPoint y: 179, endPoint x: 333, endPoint y: 182, distance: 32.3
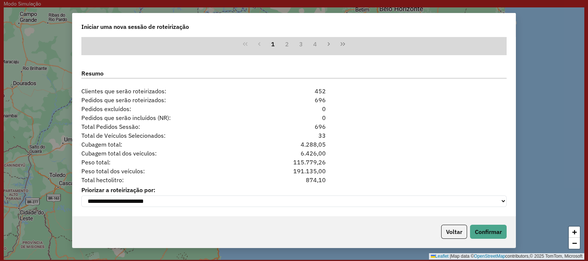
click at [333, 182] on div "**********" at bounding box center [294, 126] width 443 height 179
click at [335, 172] on div "Peso total dos veículos: 191.135,00" at bounding box center [294, 171] width 434 height 9
click at [470, 208] on button "Confirmar" at bounding box center [488, 232] width 37 height 14
